Goal: Check status: Check status

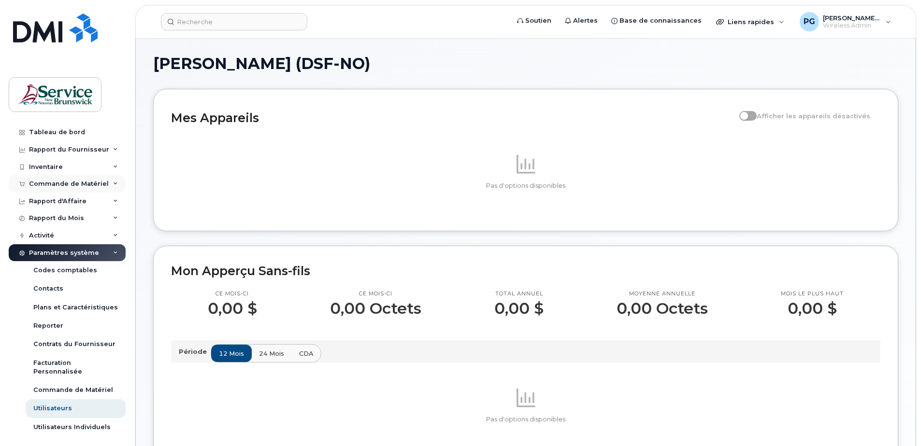
click at [112, 183] on div "Commande de Matériel" at bounding box center [67, 183] width 117 height 17
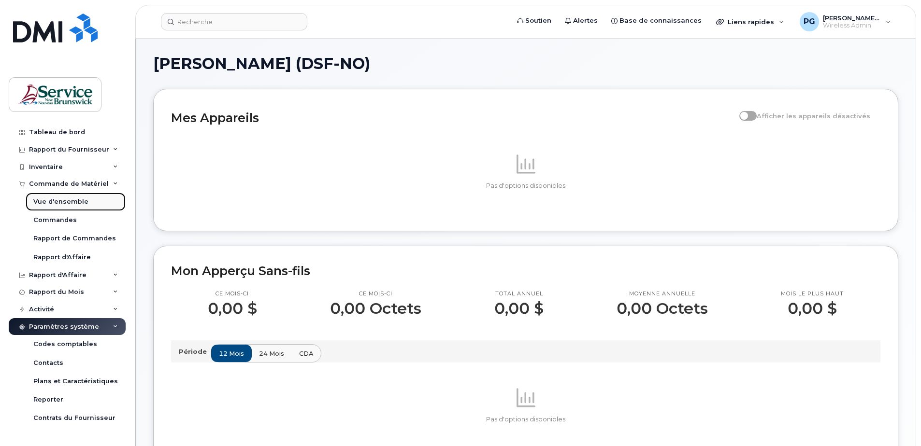
click at [82, 205] on div "Vue d'ensemble" at bounding box center [60, 202] width 55 height 9
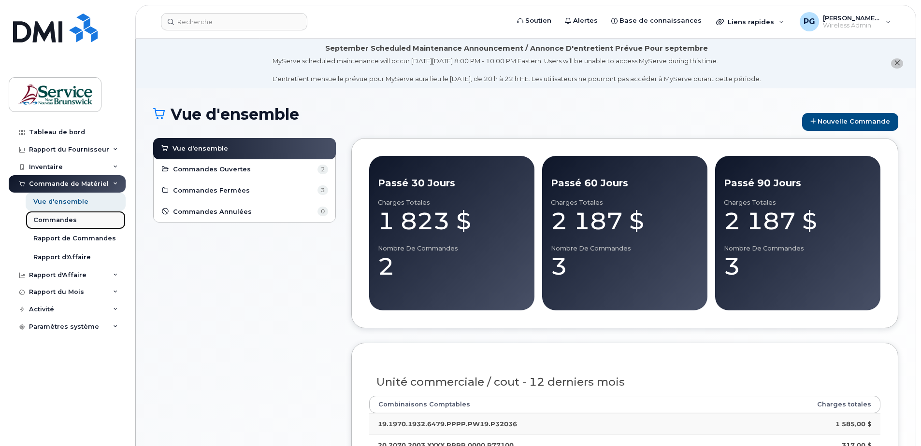
click at [76, 218] on link "Commandes" at bounding box center [76, 220] width 100 height 18
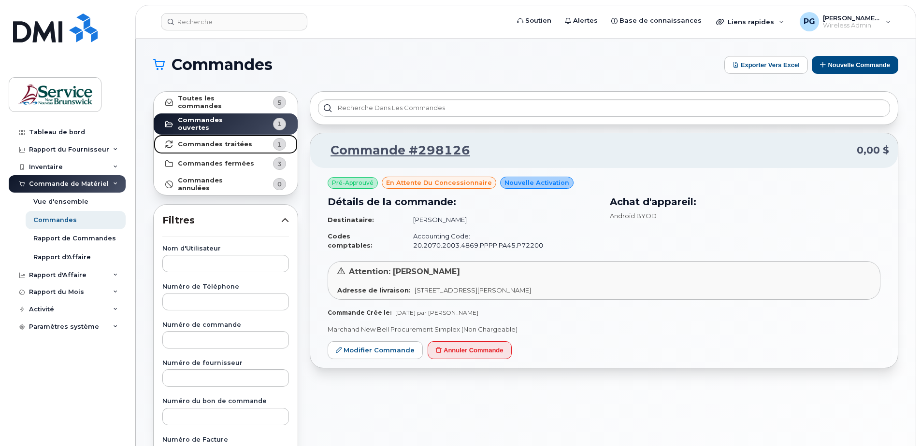
click at [193, 141] on strong "Commandes traitées" at bounding box center [215, 145] width 74 height 8
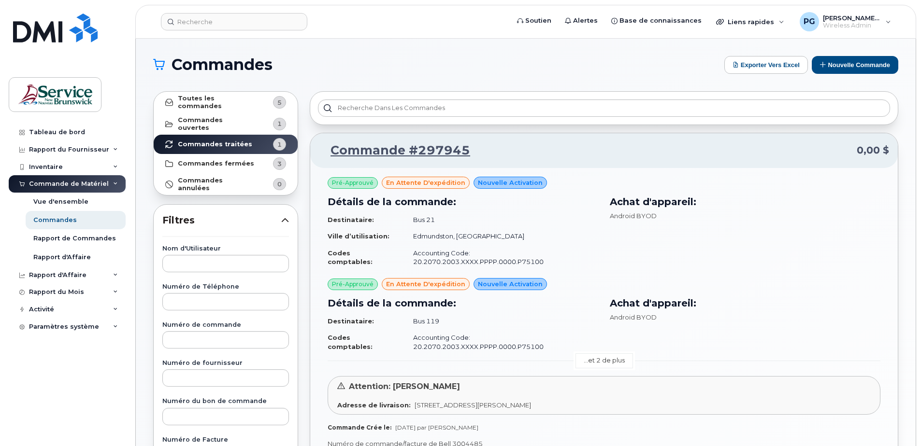
click at [594, 354] on link "...et 2 de plus" at bounding box center [603, 361] width 57 height 15
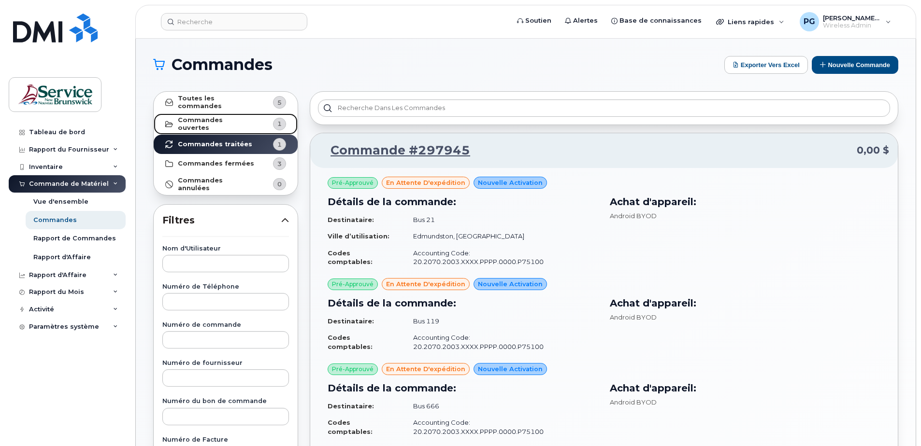
click at [231, 117] on strong "Commandes ouvertes" at bounding box center [216, 123] width 77 height 15
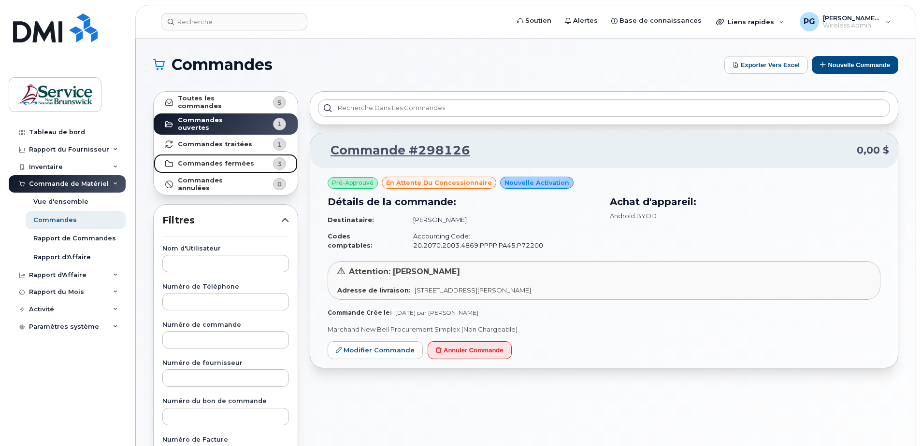
click at [240, 160] on strong "Commandes fermées" at bounding box center [216, 164] width 76 height 8
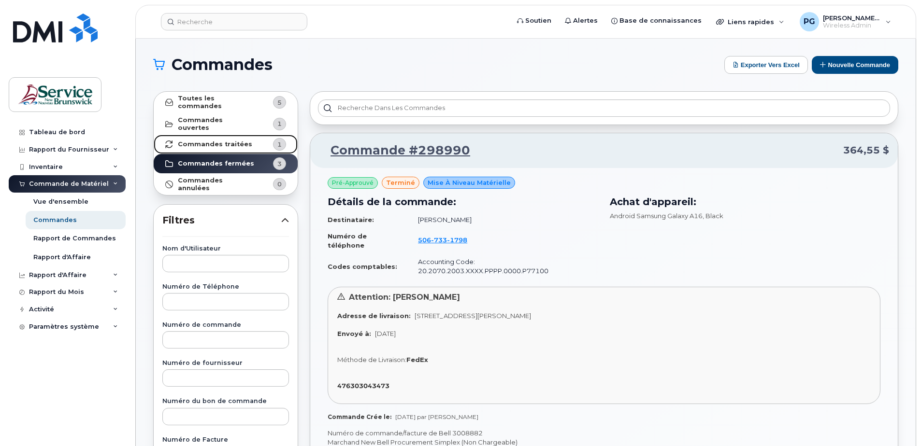
click at [224, 142] on strong "Commandes traitées" at bounding box center [215, 145] width 74 height 8
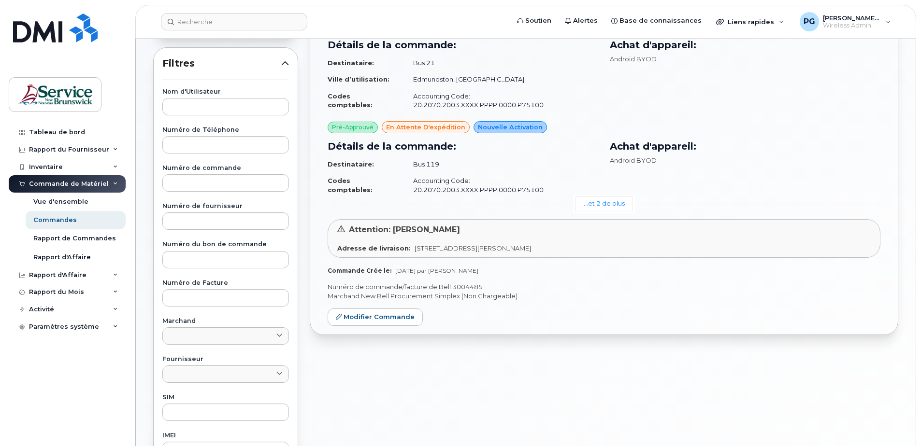
scroll to position [193, 0]
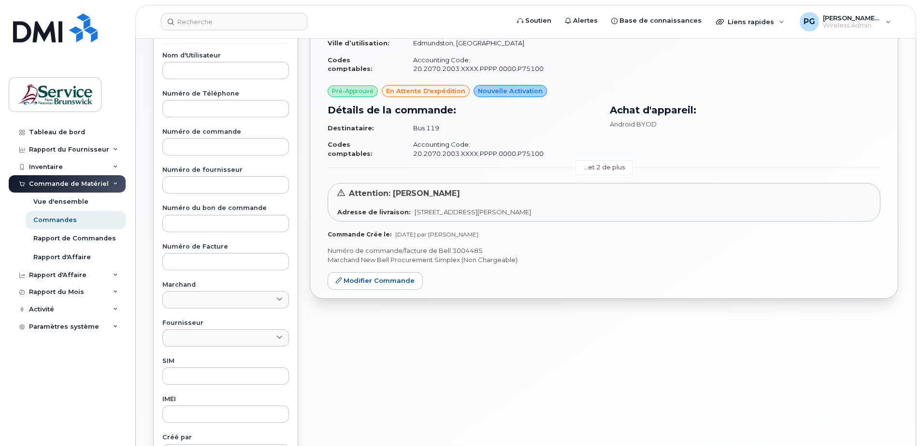
click at [609, 160] on link "...et 2 de plus" at bounding box center [603, 167] width 57 height 15
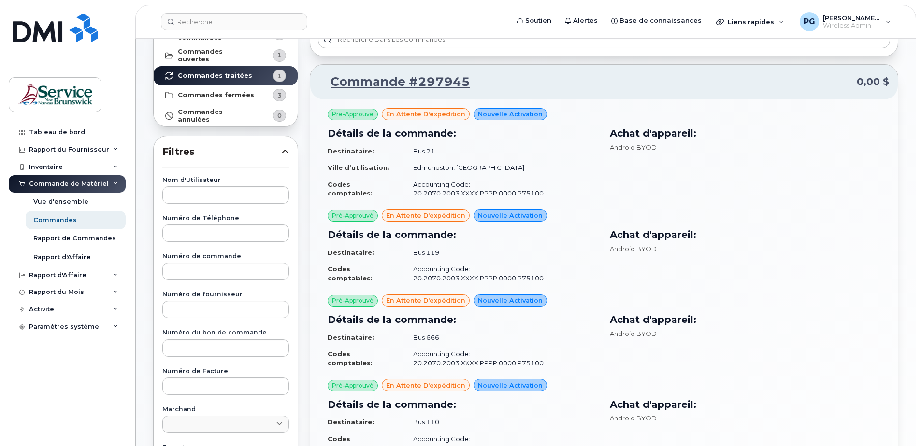
scroll to position [48, 0]
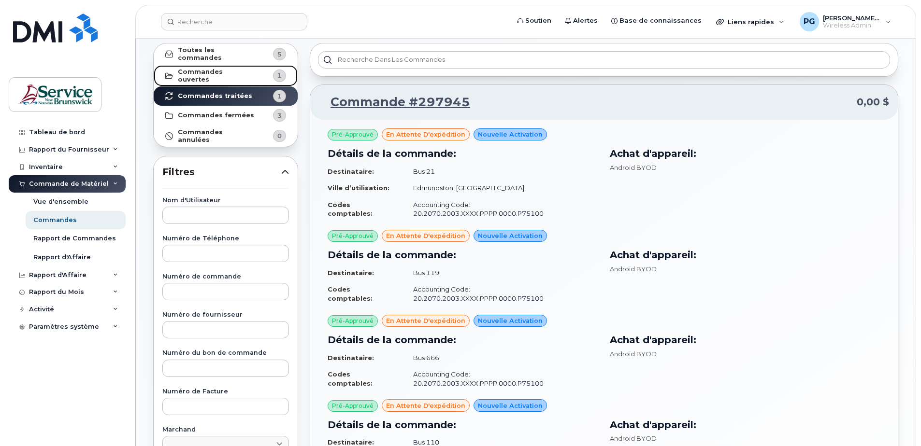
click at [219, 79] on link "Commandes ouvertes 1" at bounding box center [226, 76] width 144 height 22
